Goal: Information Seeking & Learning: Learn about a topic

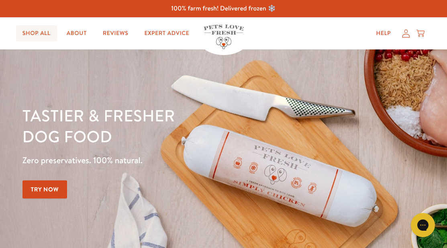
click at [33, 39] on link "Shop All" at bounding box center [36, 33] width 41 height 16
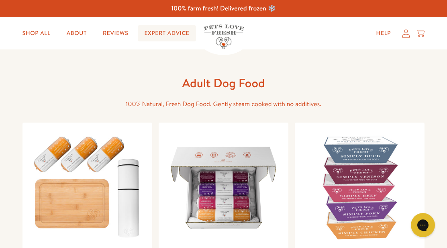
click at [151, 35] on link "Expert Advice" at bounding box center [167, 33] width 58 height 16
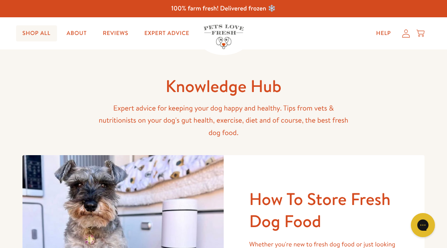
click at [29, 35] on link "Shop All" at bounding box center [36, 33] width 41 height 16
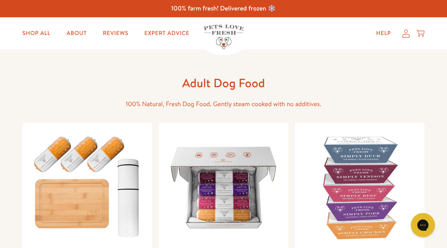
click at [216, 27] on img at bounding box center [224, 37] width 40 height 25
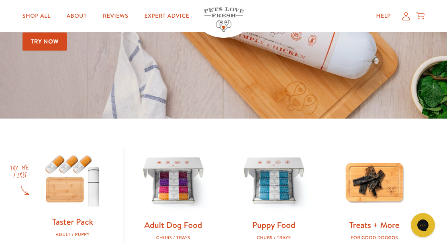
scroll to position [137, 0]
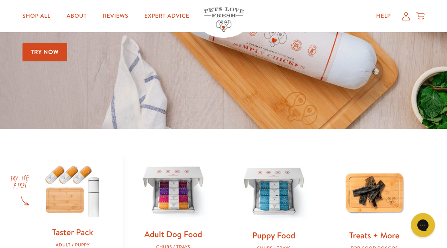
click at [201, 197] on img at bounding box center [173, 191] width 75 height 75
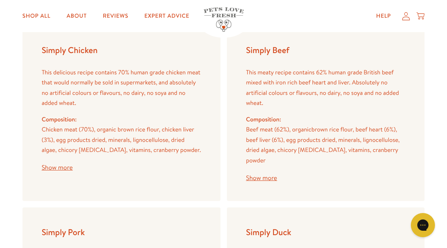
scroll to position [1007, 0]
click at [53, 165] on button "Show more" at bounding box center [57, 168] width 31 height 6
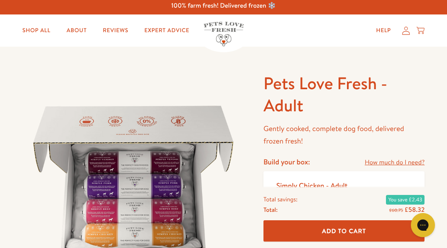
scroll to position [0, 0]
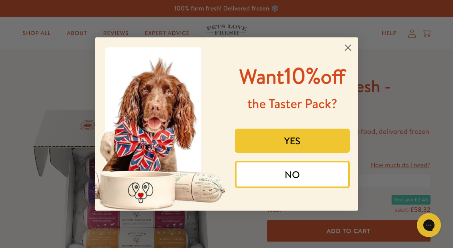
click at [346, 48] on circle "Close dialog" at bounding box center [347, 47] width 13 height 13
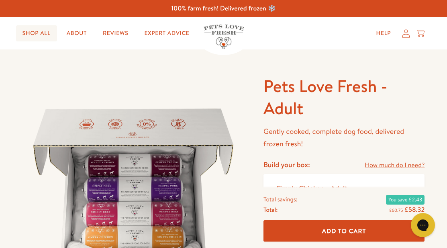
click at [35, 31] on link "Shop All" at bounding box center [36, 33] width 41 height 16
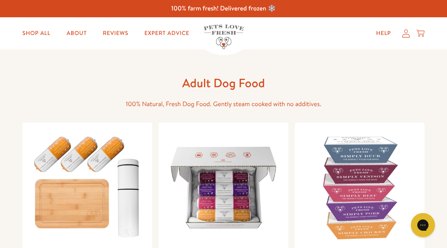
click at [225, 28] on img at bounding box center [224, 37] width 40 height 25
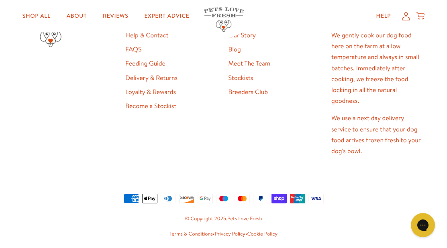
scroll to position [1537, 0]
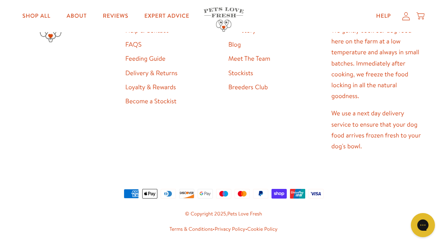
click at [136, 45] on link "FAQS" at bounding box center [133, 44] width 16 height 9
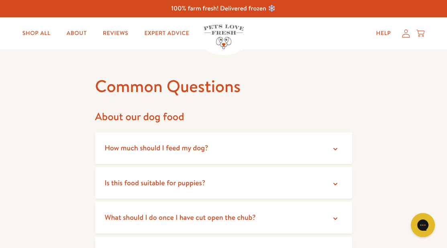
click at [248, 152] on summary "How much should I feed my dog?" at bounding box center [223, 148] width 257 height 32
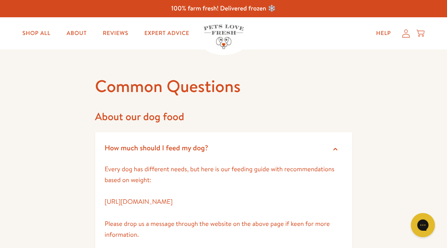
click at [248, 152] on summary "How much should I feed my dog?" at bounding box center [223, 148] width 257 height 32
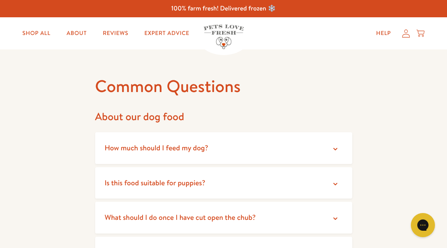
click at [232, 176] on summary "Is this food suitable for puppies?" at bounding box center [223, 183] width 257 height 32
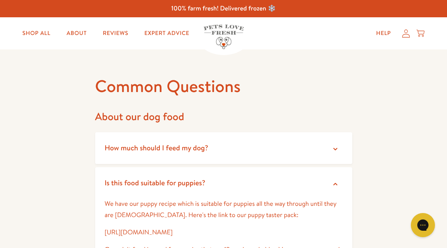
click at [231, 176] on summary "Is this food suitable for puppies?" at bounding box center [223, 183] width 257 height 32
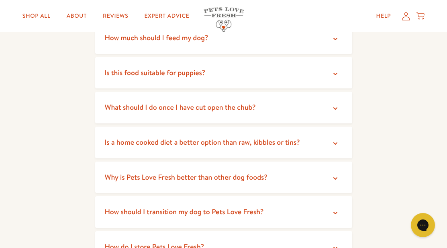
scroll to position [111, 0]
click at [207, 108] on span "What should I do once I have cut open the chub?" at bounding box center [180, 107] width 151 height 10
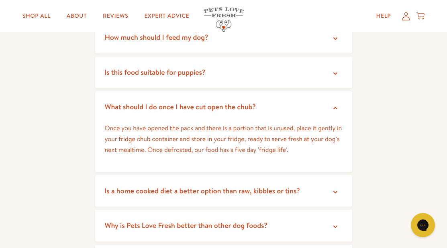
click at [264, 100] on summary "What should I do once I have cut open the chub?" at bounding box center [223, 107] width 257 height 32
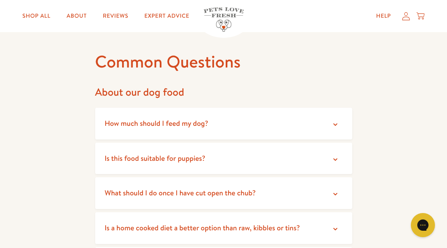
scroll to position [0, 0]
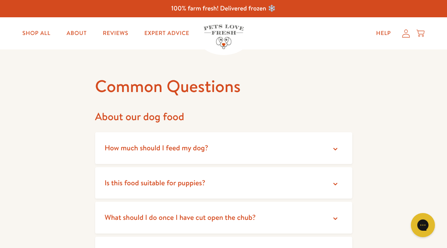
click at [229, 153] on summary "How much should I feed my dog?" at bounding box center [223, 148] width 257 height 32
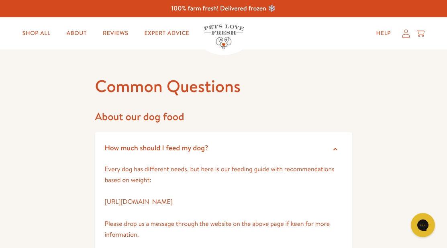
click at [229, 153] on summary "How much should I feed my dog?" at bounding box center [223, 148] width 257 height 32
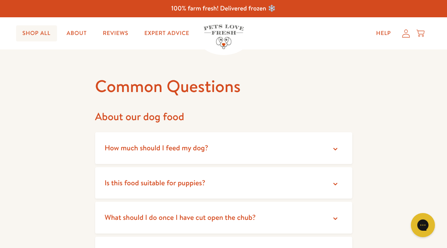
click at [48, 28] on link "Shop All" at bounding box center [36, 33] width 41 height 16
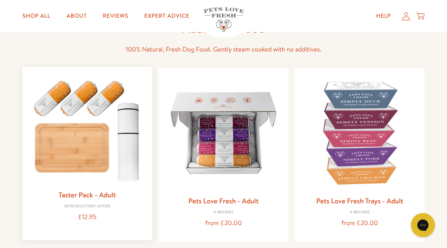
scroll to position [53, 0]
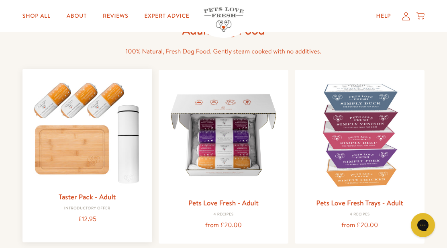
click at [94, 102] on img at bounding box center [87, 131] width 117 height 113
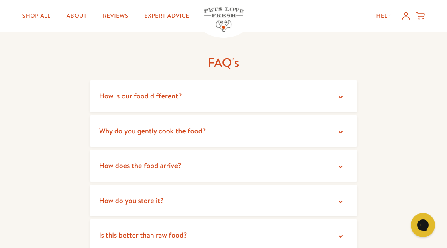
scroll to position [1382, 0]
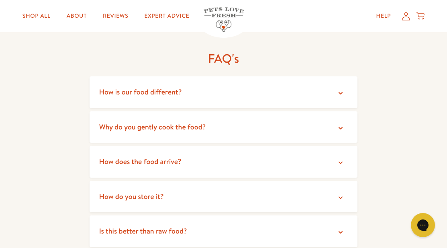
click at [346, 85] on summary "How is our food different?" at bounding box center [224, 92] width 268 height 32
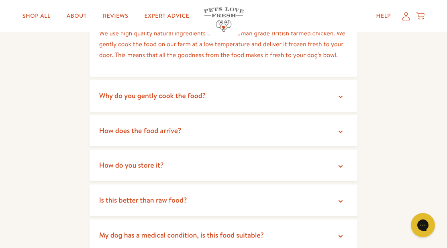
scroll to position [1469, 0]
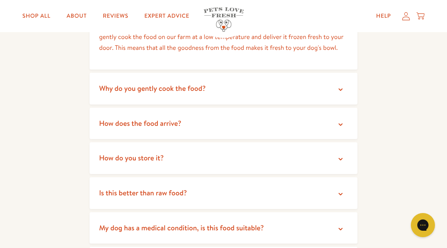
click at [344, 86] on icon at bounding box center [341, 90] width 8 height 8
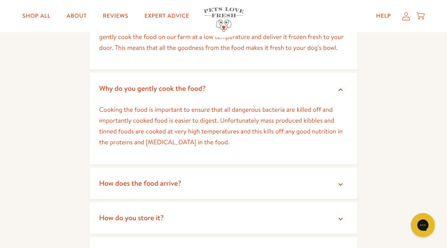
click at [344, 86] on icon at bounding box center [341, 90] width 8 height 8
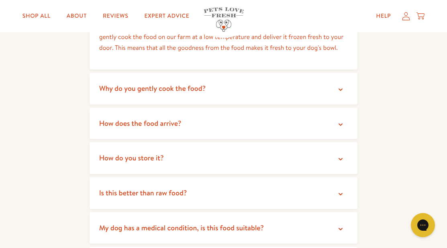
click at [344, 86] on icon at bounding box center [341, 90] width 8 height 8
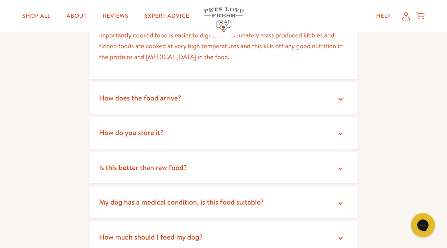
scroll to position [1554, 0]
click at [274, 86] on summary "How does the food arrive?" at bounding box center [224, 99] width 268 height 32
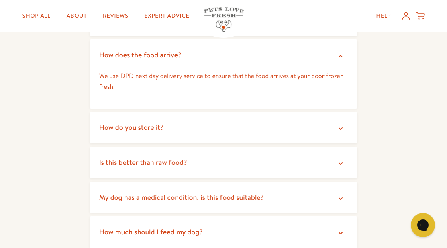
scroll to position [1599, 0]
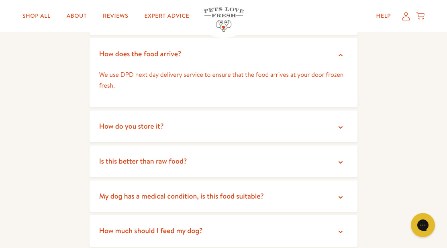
click at [318, 111] on summary "How do you store it?" at bounding box center [224, 127] width 268 height 32
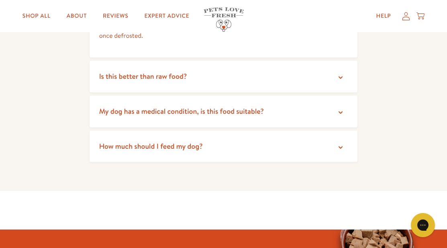
scroll to position [1722, 0]
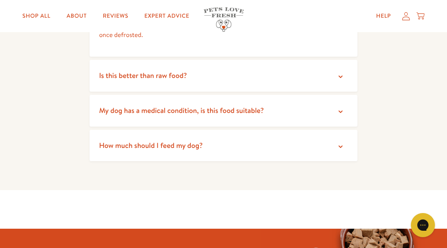
click at [339, 73] on icon at bounding box center [341, 77] width 8 height 8
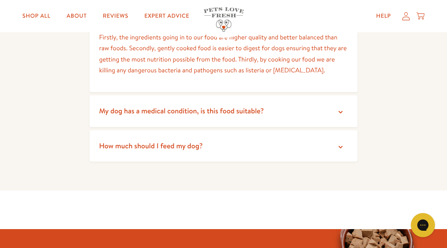
scroll to position [1793, 0]
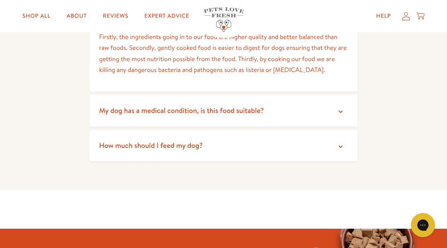
click at [289, 100] on summary "My dog has a medical condition, is this food suitable?" at bounding box center [224, 111] width 268 height 32
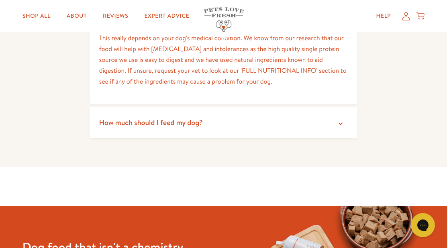
scroll to position [1887, 0]
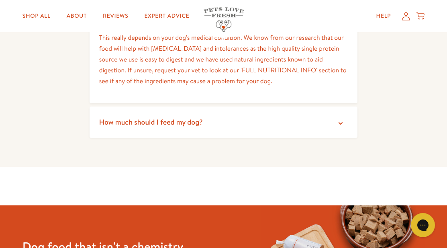
click at [292, 114] on summary "How much should I feed my dog?" at bounding box center [224, 122] width 268 height 32
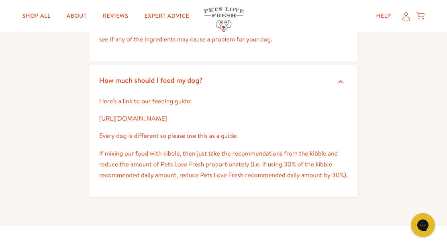
scroll to position [1928, 0]
click at [167, 115] on link "https://petslovefresh.com/pages/feeding-guide" at bounding box center [133, 119] width 68 height 9
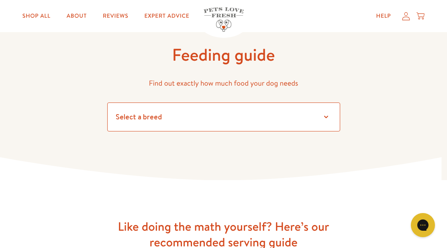
drag, startPoint x: 0, startPoint y: 0, endPoint x: 201, endPoint y: 108, distance: 228.3
click at [201, 108] on select "Select a breed Affenpinscher Afghan hound Airedale terrier Akita Alaskan Malamu…" at bounding box center [223, 116] width 233 height 29
select select "20"
click at [107, 102] on select "Select a breed Affenpinscher Afghan hound Airedale terrier Akita Alaskan Malamu…" at bounding box center [223, 116] width 233 height 29
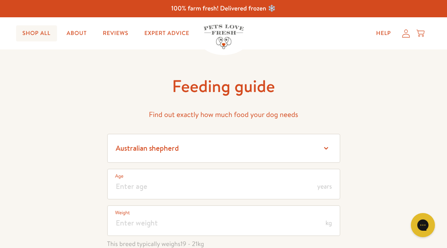
click at [47, 33] on link "Shop All" at bounding box center [36, 33] width 41 height 16
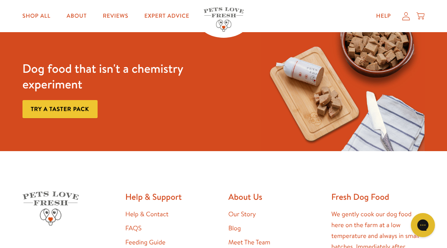
scroll to position [1138, 0]
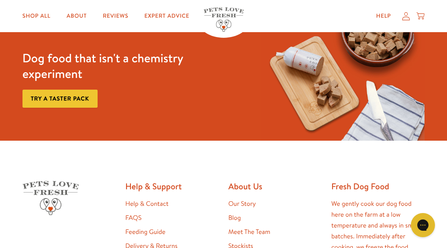
click at [80, 94] on link "Try a taster pack" at bounding box center [60, 99] width 75 height 18
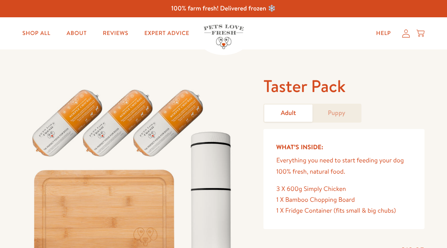
click at [104, 106] on img at bounding box center [134, 181] width 222 height 213
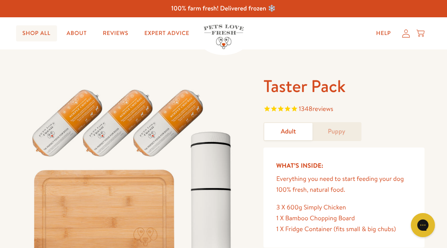
click at [43, 33] on link "Shop All" at bounding box center [36, 33] width 41 height 16
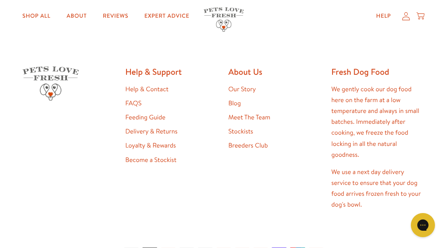
scroll to position [1254, 0]
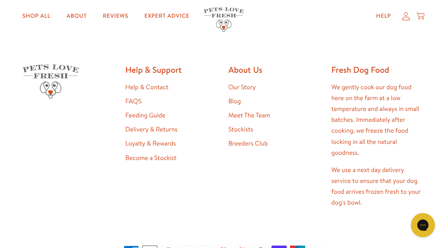
click at [171, 144] on link "Loyalty & Rewards" at bounding box center [150, 143] width 51 height 9
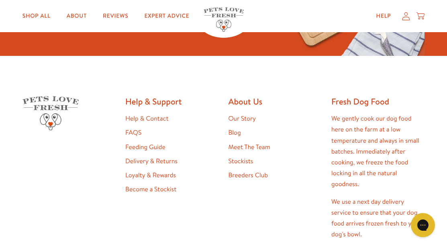
scroll to position [1167, 0]
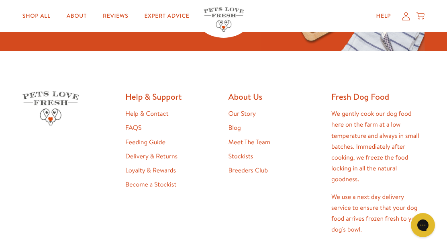
click at [168, 187] on link "Become a Stockist" at bounding box center [150, 184] width 51 height 9
